Goal: Complete application form

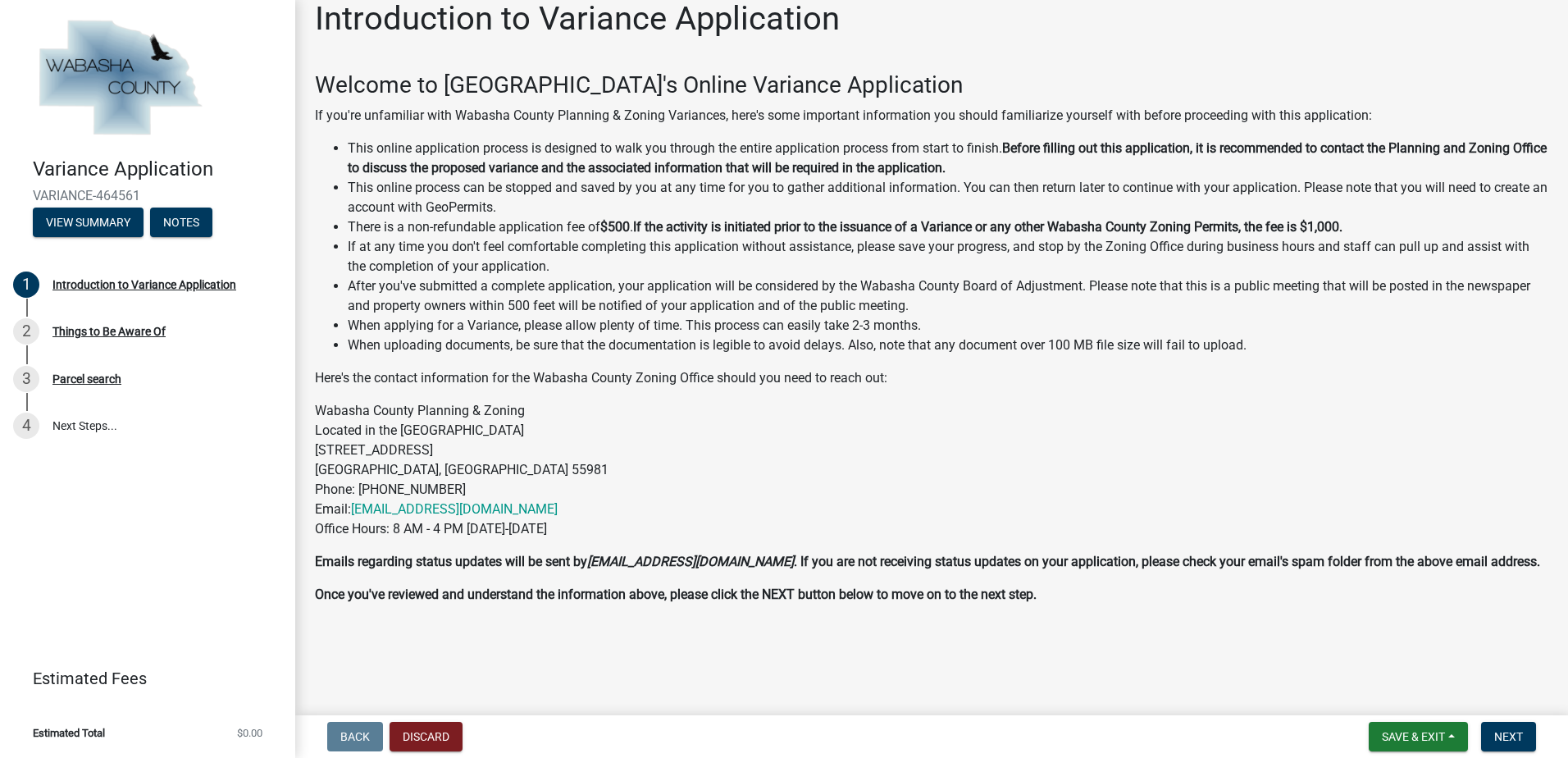
scroll to position [26, 0]
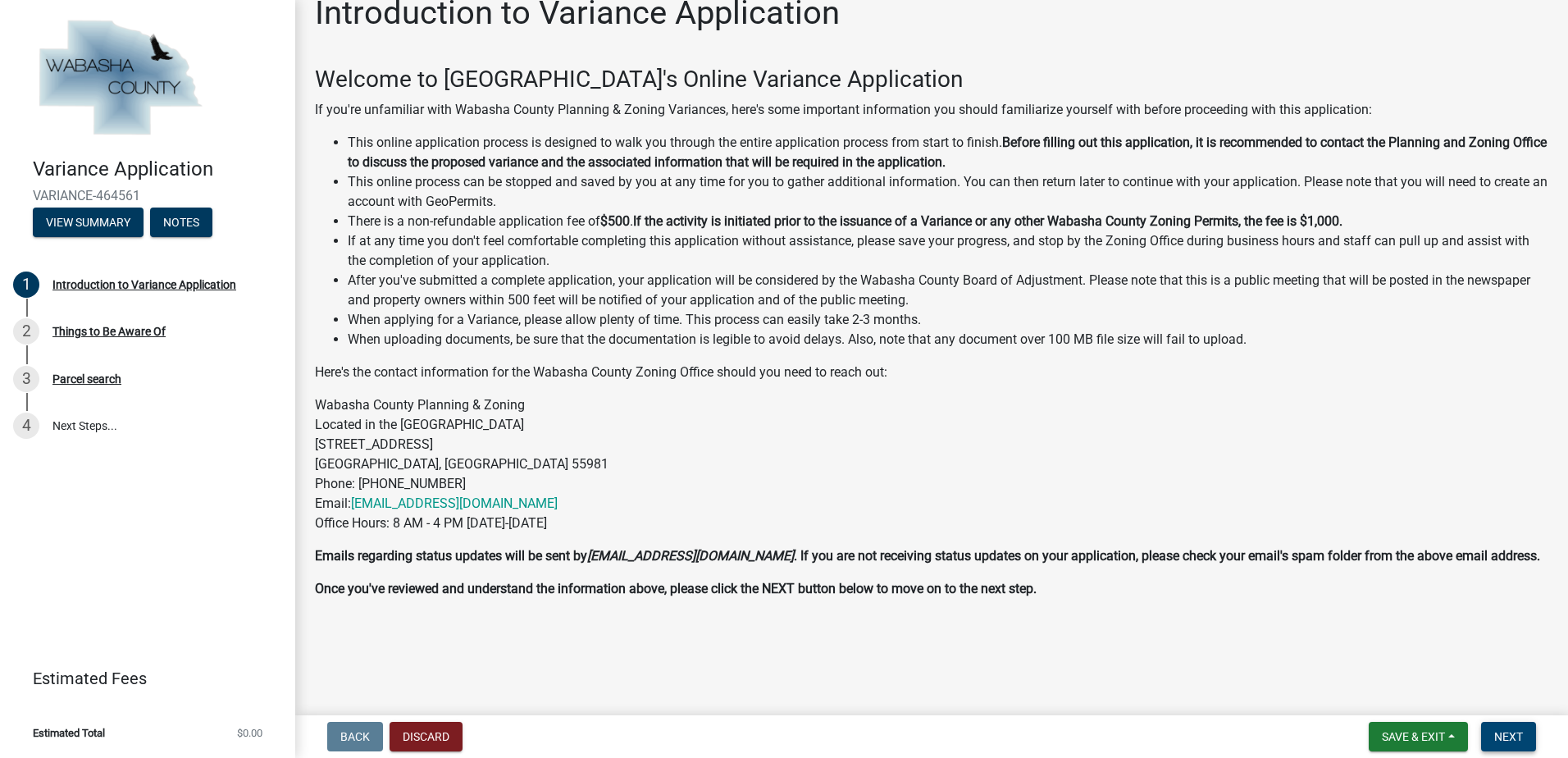
click at [1502, 728] on button "Next" at bounding box center [1508, 737] width 55 height 29
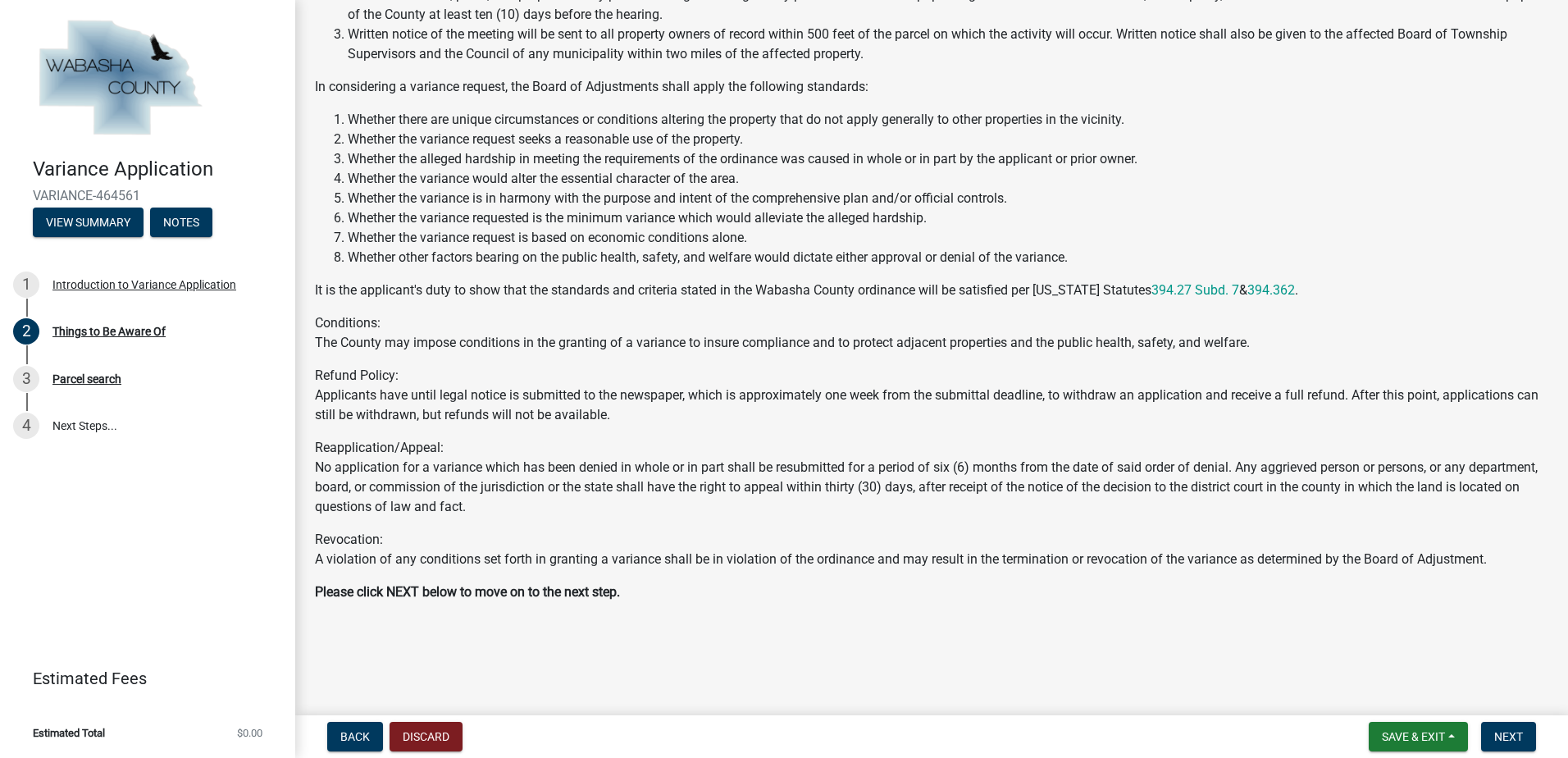
scroll to position [202, 0]
click at [1513, 742] on span "Next" at bounding box center [1509, 737] width 29 height 14
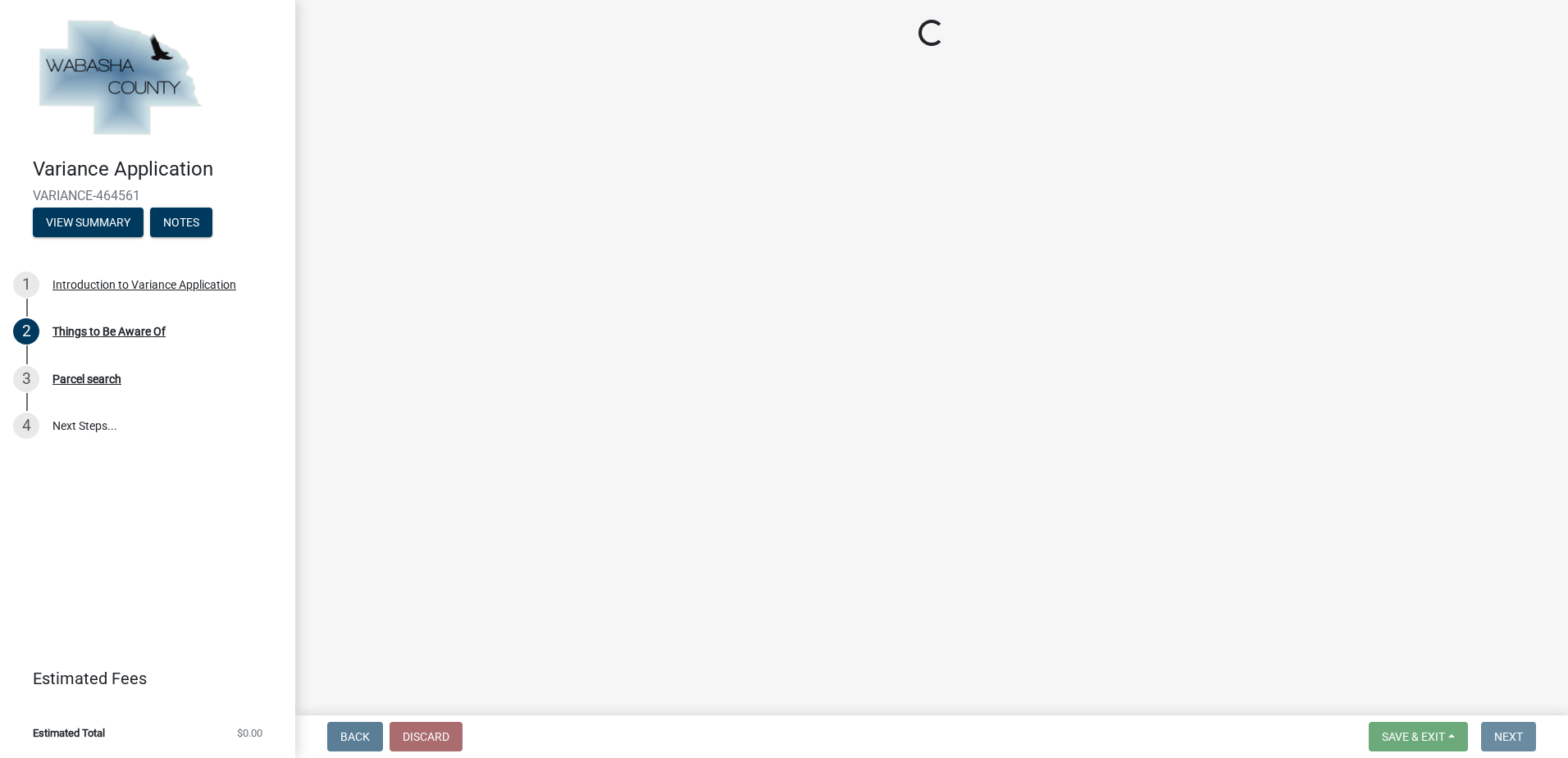
scroll to position [0, 0]
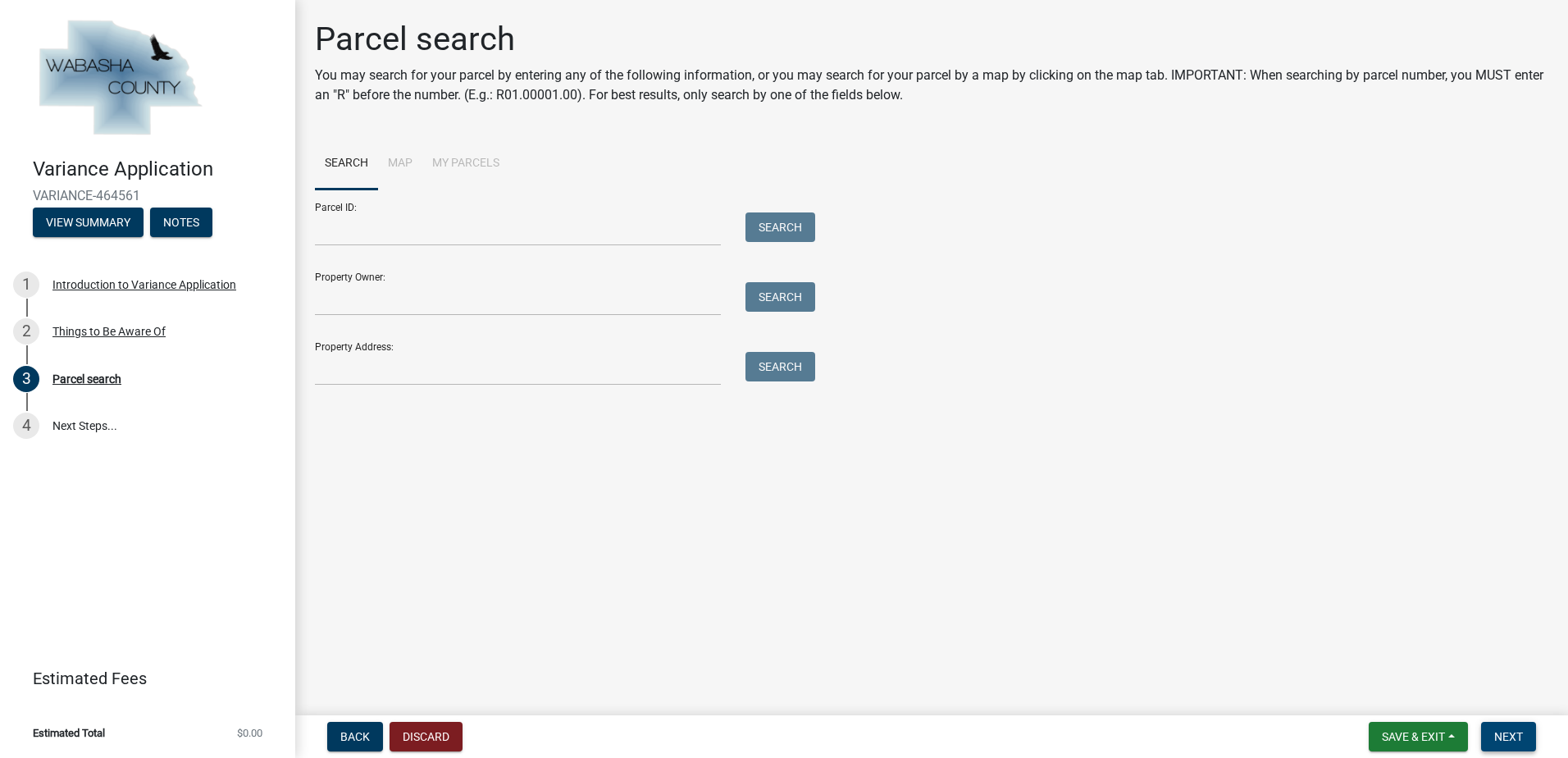
click at [1507, 731] on span "Next" at bounding box center [1509, 737] width 29 height 14
click at [349, 733] on span "Back" at bounding box center [355, 737] width 29 height 14
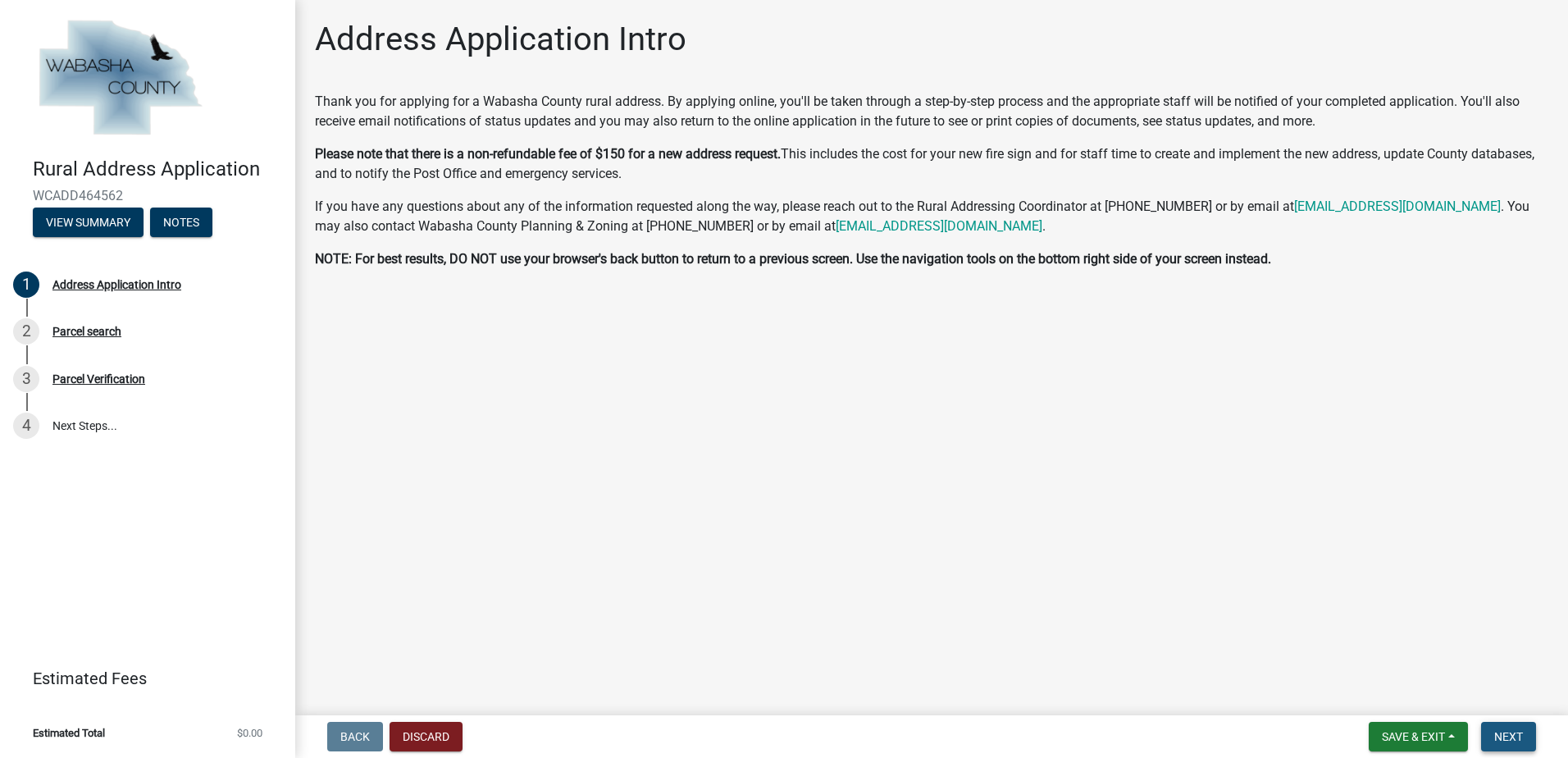
click at [1507, 734] on span "Next" at bounding box center [1509, 737] width 29 height 14
